Goal: Find specific page/section

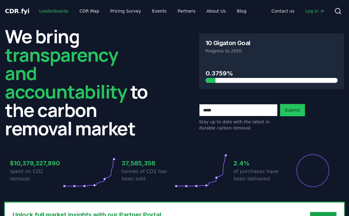
click at [49, 11] on link "Leaderboards" at bounding box center [53, 11] width 39 height 11
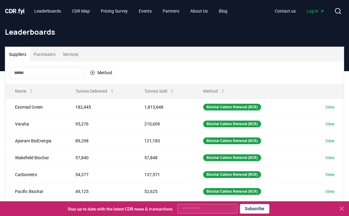
click at [50, 51] on button "Purchasers" at bounding box center [44, 54] width 29 height 15
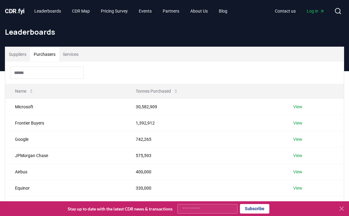
click at [49, 73] on input at bounding box center [47, 73] width 74 height 12
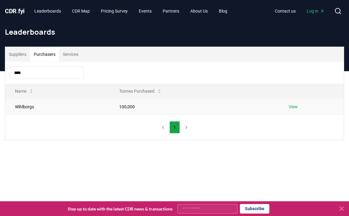
type input "****"
click at [293, 106] on link "View" at bounding box center [293, 107] width 9 height 6
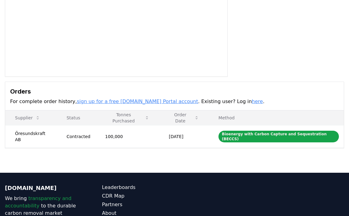
scroll to position [100, 0]
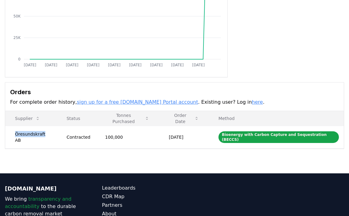
click at [37, 136] on td "Öresundskraft AB" at bounding box center [31, 137] width 52 height 22
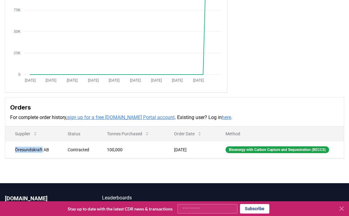
scroll to position [86, 0]
